Goal: Transaction & Acquisition: Purchase product/service

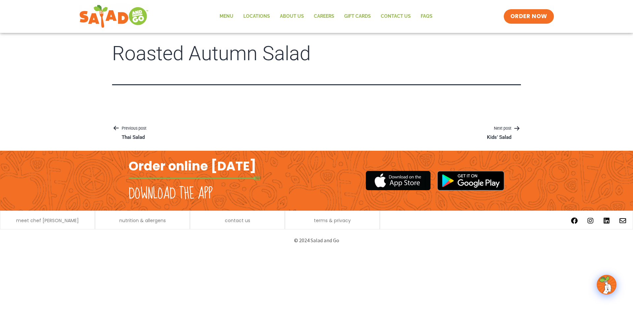
click at [251, 109] on article "Roasted Autumn Salad" at bounding box center [316, 79] width 633 height 72
click at [230, 14] on link "Menu" at bounding box center [227, 16] width 24 height 15
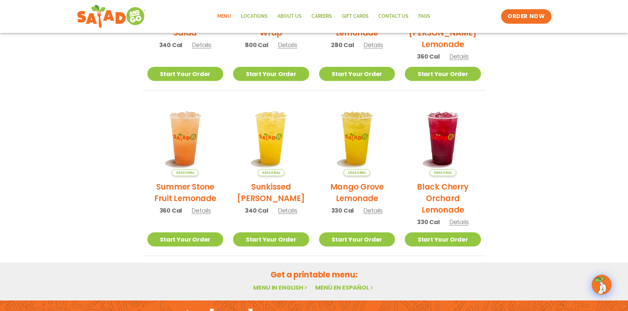
scroll to position [342, 0]
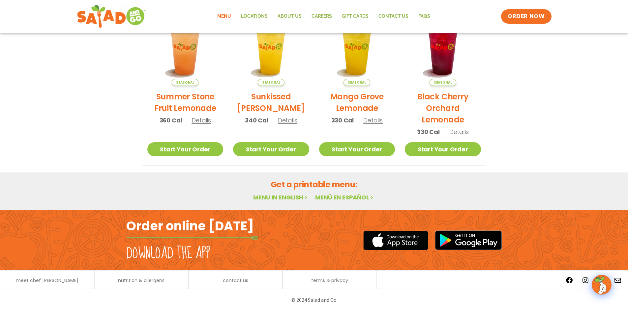
click at [280, 197] on link "Menu in English" at bounding box center [280, 197] width 55 height 8
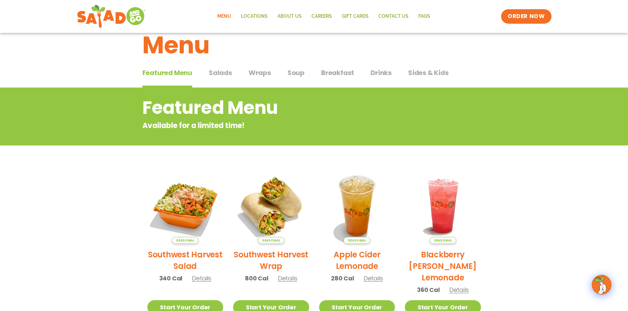
scroll to position [13, 0]
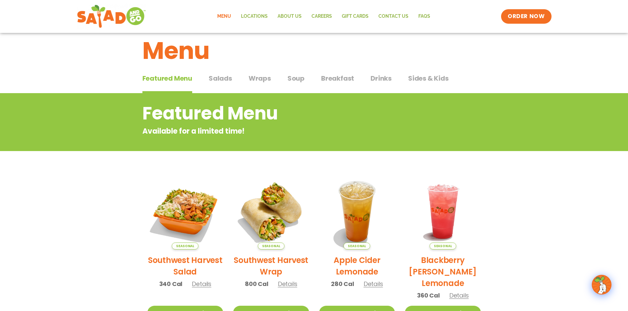
click at [222, 81] on span "Salads" at bounding box center [220, 79] width 23 height 10
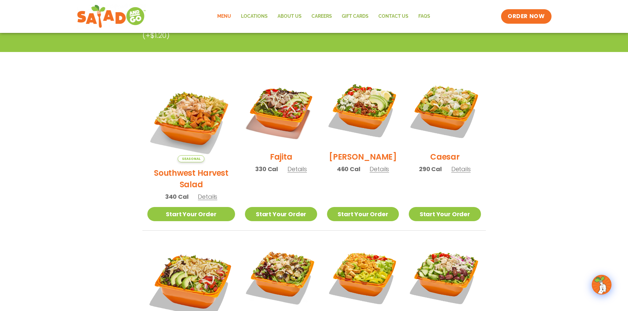
scroll to position [177, 0]
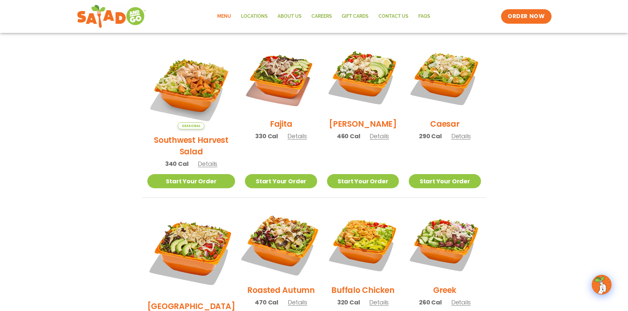
click at [277, 244] on img at bounding box center [281, 244] width 84 height 84
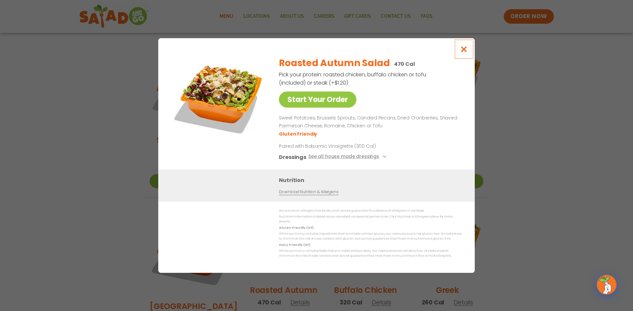
click at [464, 52] on icon "Close modal" at bounding box center [464, 49] width 8 height 7
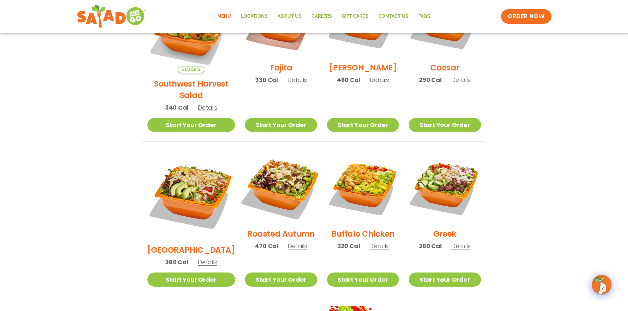
scroll to position [210, 0]
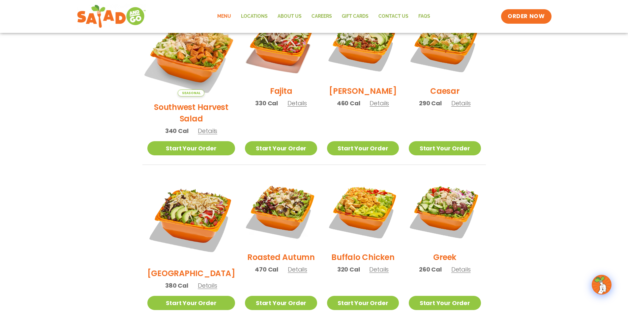
click at [185, 60] on img at bounding box center [190, 52] width 103 height 103
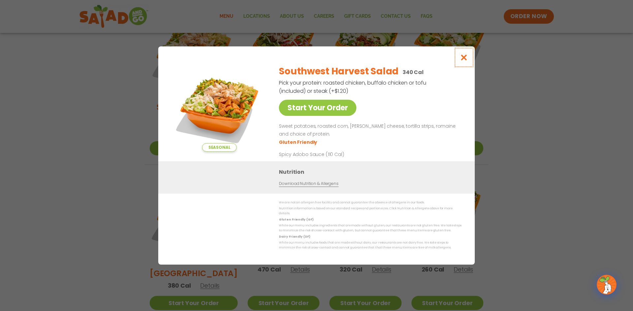
click at [462, 58] on icon "Close modal" at bounding box center [464, 57] width 8 height 7
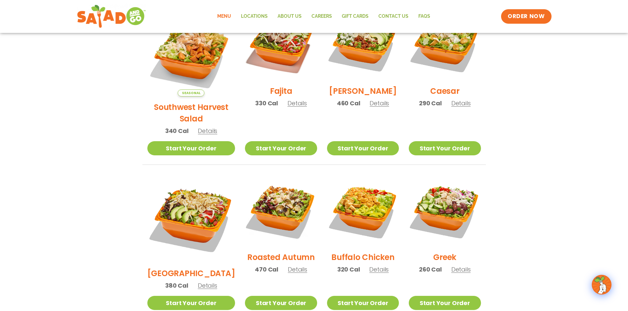
scroll to position [78, 0]
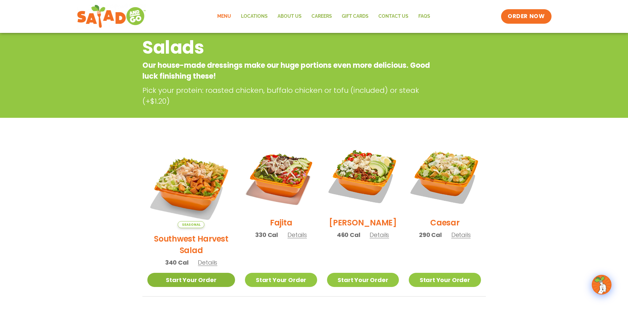
click at [178, 277] on li "Seasonal Southwest Harvest Salad 340 Cal Details Start Your Order Seasonal Star…" at bounding box center [191, 218] width 98 height 157
click at [177, 273] on link "Start Your Order" at bounding box center [191, 280] width 88 height 14
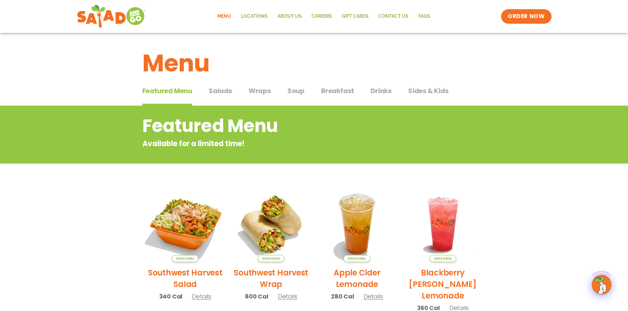
click at [189, 225] on img at bounding box center [184, 224] width 89 height 89
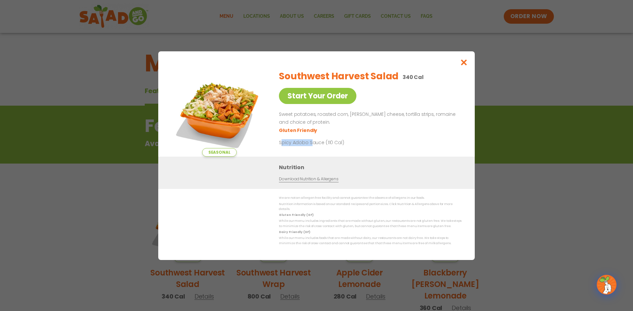
drag, startPoint x: 281, startPoint y: 144, endPoint x: 355, endPoint y: 142, distance: 73.9
click at [314, 146] on p "Spicy Adobo Sauce (110 Cal)" at bounding box center [340, 142] width 122 height 7
click at [355, 142] on p "Spicy Adobo Sauce (110 Cal)" at bounding box center [340, 142] width 122 height 7
click at [466, 66] on icon "Close modal" at bounding box center [464, 62] width 8 height 7
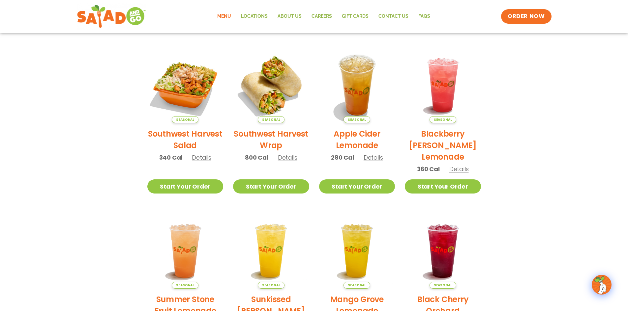
scroll to position [139, 0]
